Goal: Transaction & Acquisition: Subscribe to service/newsletter

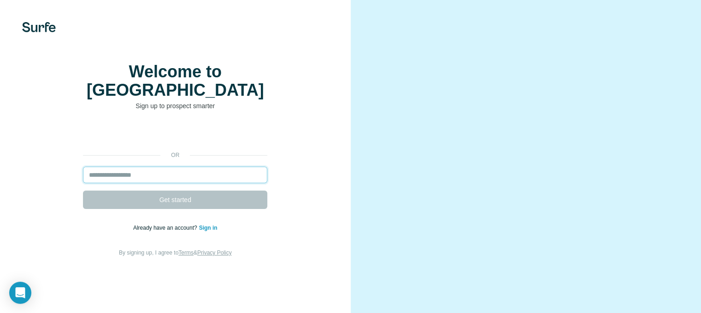
click at [167, 183] on input "email" at bounding box center [175, 175] width 184 height 17
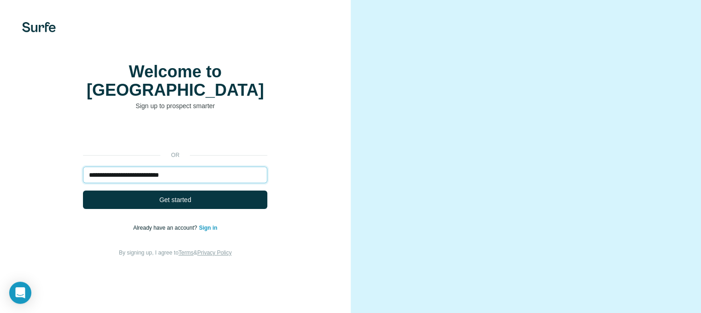
type input "**********"
click at [83, 191] on button "Get started" at bounding box center [175, 200] width 184 height 18
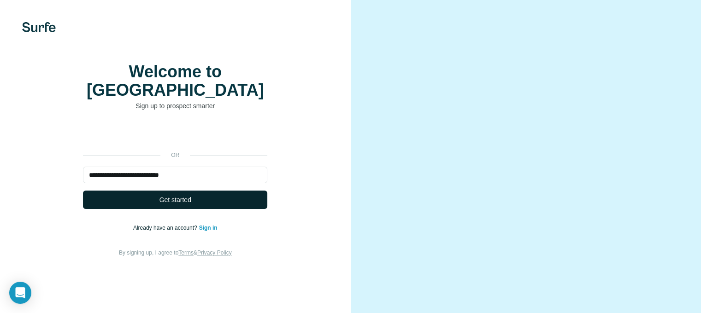
click at [177, 205] on span "Get started" at bounding box center [176, 199] width 32 height 9
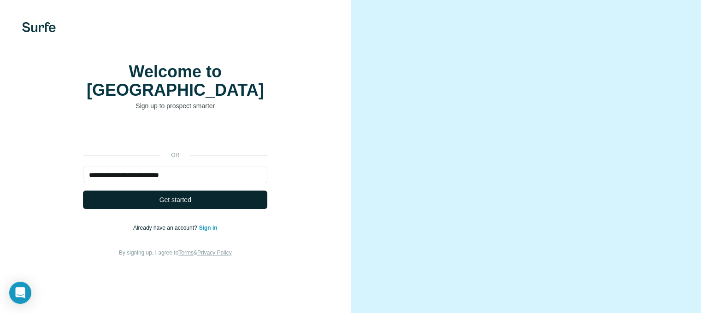
click at [177, 205] on span "Get started" at bounding box center [176, 199] width 32 height 9
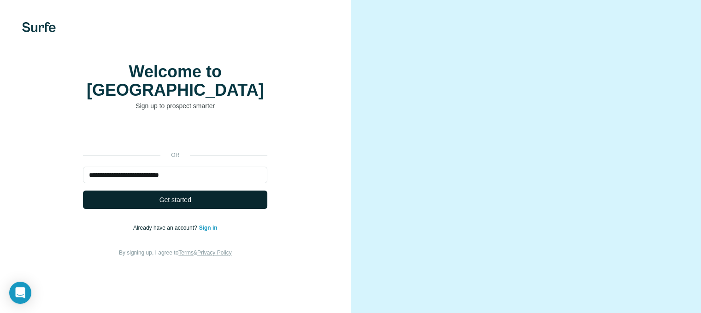
click at [177, 205] on span "Get started" at bounding box center [176, 199] width 32 height 9
